Goal: Information Seeking & Learning: Find specific page/section

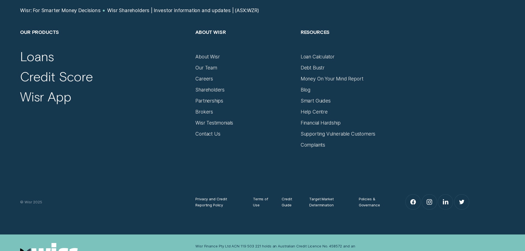
scroll to position [2068, 0]
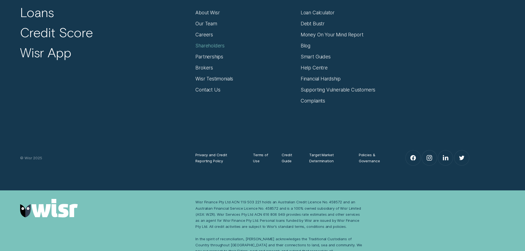
click at [218, 49] on div "Shareholders" at bounding box center [209, 46] width 29 height 6
click at [209, 49] on div "Shareholders" at bounding box center [209, 46] width 29 height 6
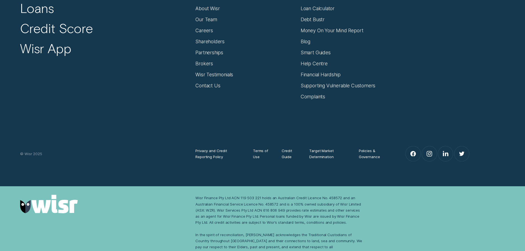
scroll to position [2092, 0]
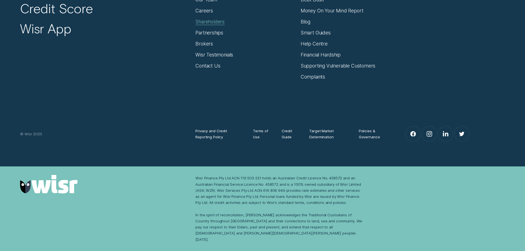
click at [205, 25] on div "Shareholders" at bounding box center [209, 22] width 29 height 6
click at [201, 25] on div "Shareholders" at bounding box center [209, 22] width 29 height 6
